Goal: Communication & Community: Participate in discussion

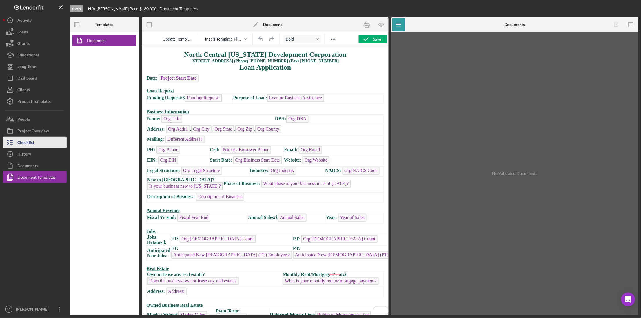
click at [33, 139] on div "Checklist" at bounding box center [25, 143] width 17 height 13
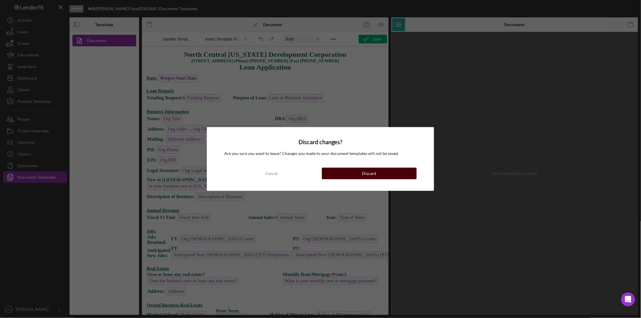
click at [339, 173] on button "Discard" at bounding box center [369, 174] width 95 height 12
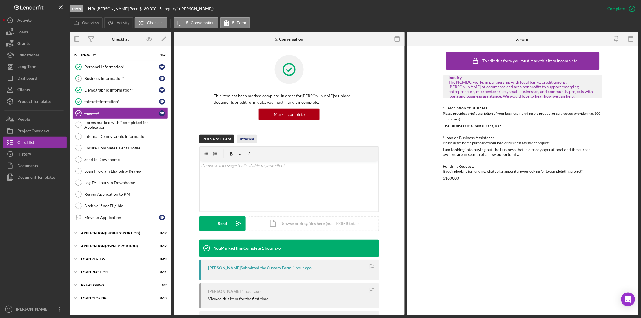
click at [249, 137] on div "Internal" at bounding box center [247, 139] width 14 height 9
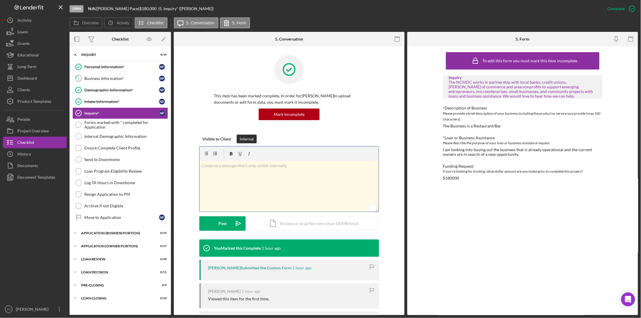
click at [230, 171] on div "v Color teal Color pink Remove color Add row above Add row below Add column bef…" at bounding box center [289, 186] width 179 height 51
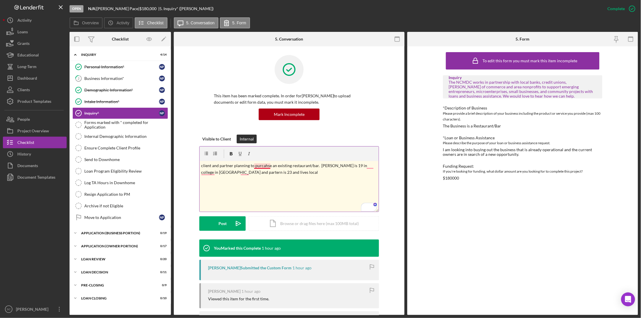
click at [263, 167] on p "client and partner planning to purcahse an existing restaurant/bar. [PERSON_NAM…" at bounding box center [289, 169] width 176 height 13
click at [267, 174] on p "client and partner are planning to purchase an existing restaurant/bar. [PERSON…" at bounding box center [289, 169] width 176 height 13
drag, startPoint x: 208, startPoint y: 186, endPoint x: 260, endPoint y: 178, distance: 53.0
click at [274, 172] on p "client and partner are planning to purchase an existing restaurant/bar. [PERSON…" at bounding box center [289, 169] width 176 height 13
click at [236, 180] on p "The client and partner are planning to purchase an existing restaurant/bar. [PE…" at bounding box center [289, 172] width 176 height 19
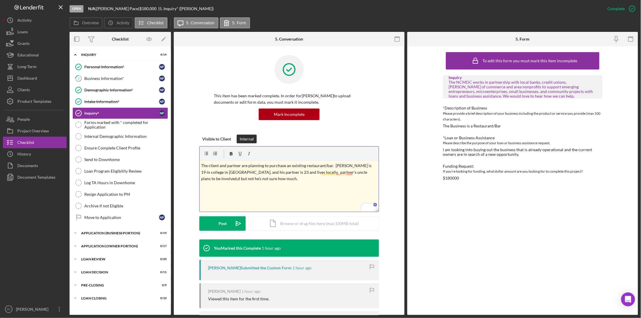
click at [256, 179] on p "The client and partner are planning to purchase an existing restaurant/bar. [PE…" at bounding box center [289, 172] width 176 height 19
click at [364, 186] on p "Purchase price is $375k, needs a down payment of $180k. seller is considering a…" at bounding box center [289, 187] width 176 height 6
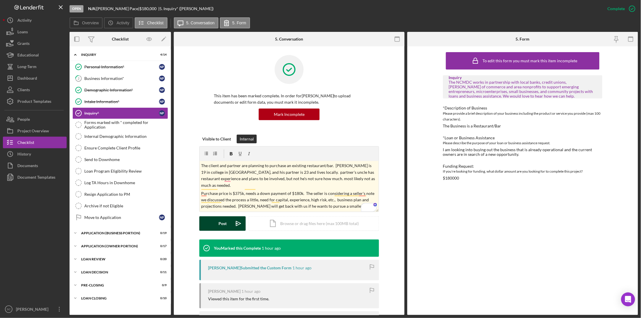
click at [210, 221] on button "Post Icon/icon-invite-send" at bounding box center [222, 224] width 46 height 14
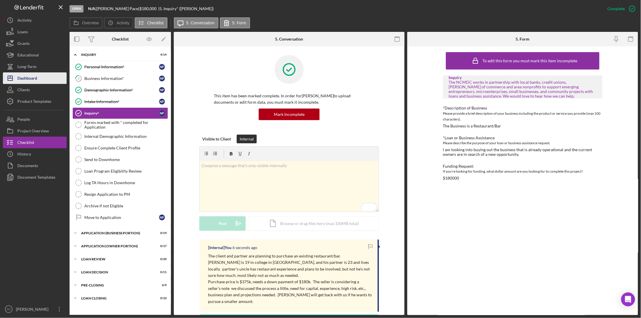
click at [29, 74] on div "Dashboard" at bounding box center [27, 78] width 20 height 13
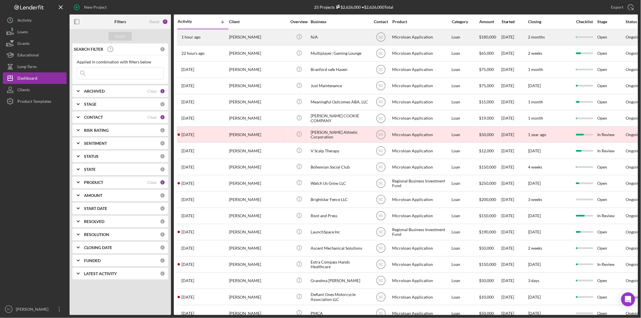
click at [246, 39] on div "[PERSON_NAME]" at bounding box center [258, 37] width 58 height 15
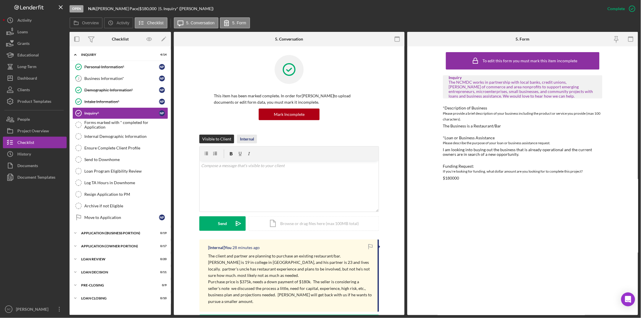
click at [244, 141] on div "Internal" at bounding box center [247, 139] width 14 height 9
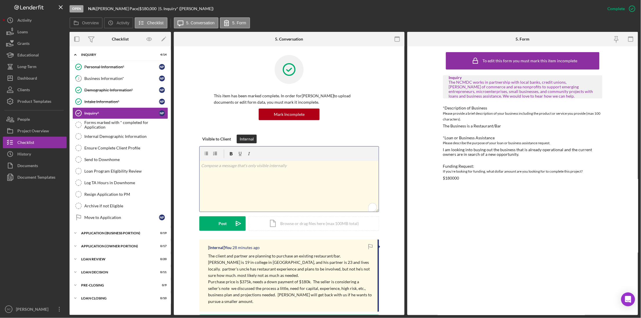
click at [236, 169] on p "To enrich screen reader interactions, please activate Accessibility in Grammarl…" at bounding box center [289, 166] width 176 height 6
click at [200, 165] on div "v Color teal Color pink Remove color Add row above Add row below Add column bef…" at bounding box center [289, 186] width 179 height 51
click at [262, 166] on p "has some food truck experienceboth" at bounding box center [289, 166] width 176 height 6
click at [201, 166] on p "has some food truck experience" at bounding box center [289, 166] width 176 height 6
click at [202, 166] on p "both have some food truck experience" at bounding box center [289, 166] width 176 height 6
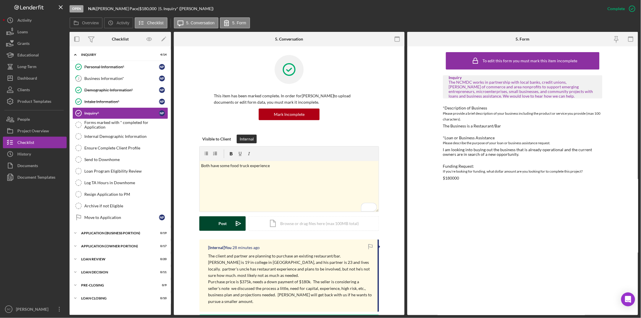
click at [221, 223] on div "Post" at bounding box center [223, 224] width 8 height 14
